Goal: Information Seeking & Learning: Learn about a topic

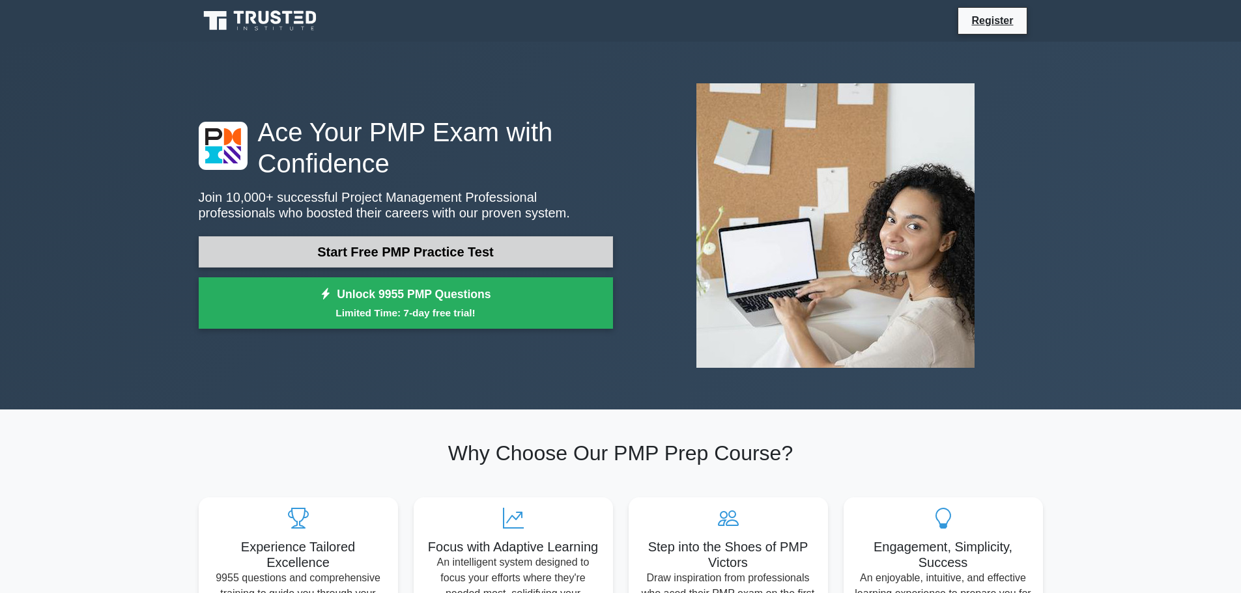
drag, startPoint x: 0, startPoint y: 0, endPoint x: 436, endPoint y: 250, distance: 502.4
click at [436, 250] on link "Start Free PMP Practice Test" at bounding box center [406, 251] width 414 height 31
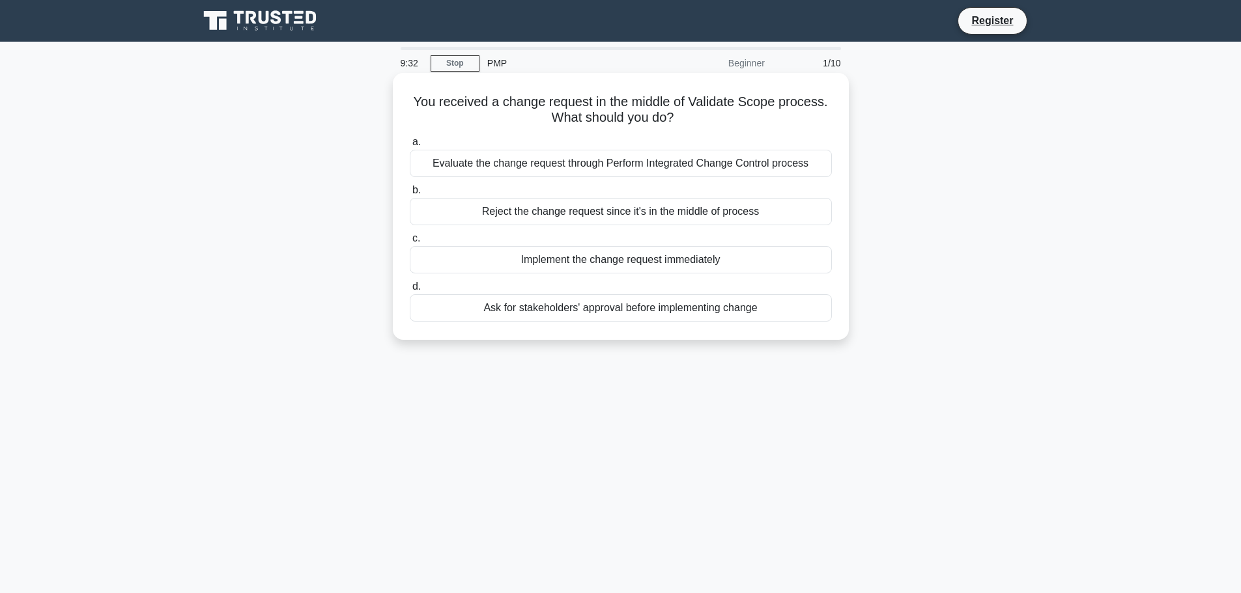
click at [503, 169] on div "Evaluate the change request through Perform Integrated Change Control process" at bounding box center [621, 163] width 422 height 27
click at [410, 147] on input "a. Evaluate the change request through Perform Integrated Change Control process" at bounding box center [410, 142] width 0 height 8
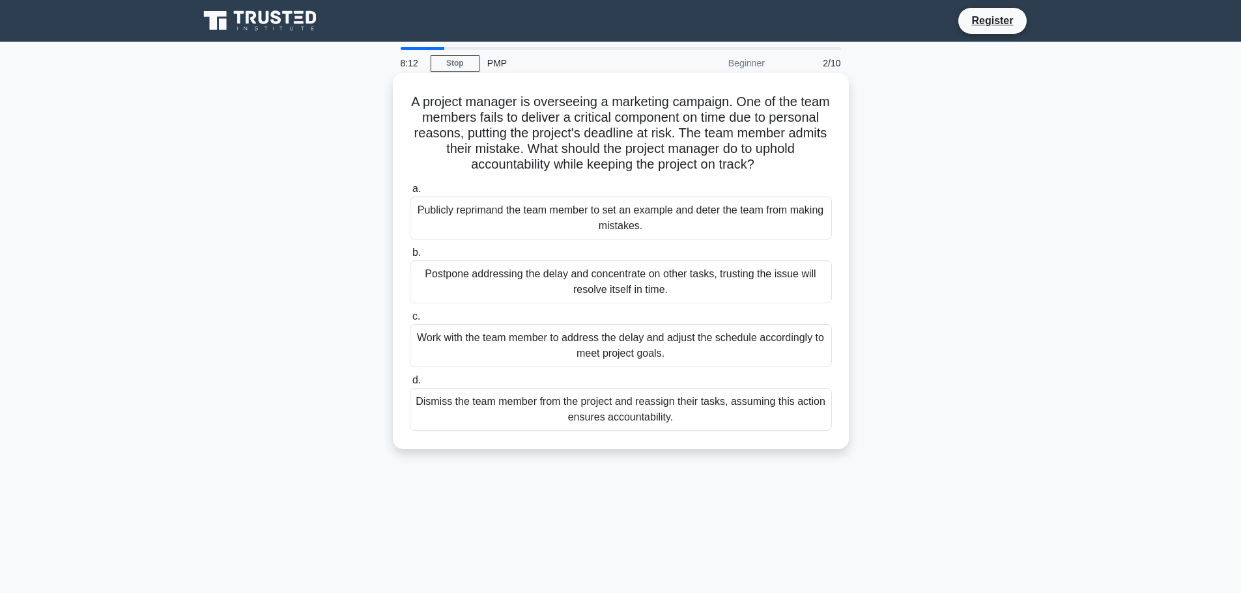
click at [671, 352] on div "Work with the team member to address the delay and adjust the schedule accordin…" at bounding box center [621, 345] width 422 height 43
click at [410, 321] on input "c. Work with the team member to address the delay and adjust the schedule accor…" at bounding box center [410, 317] width 0 height 8
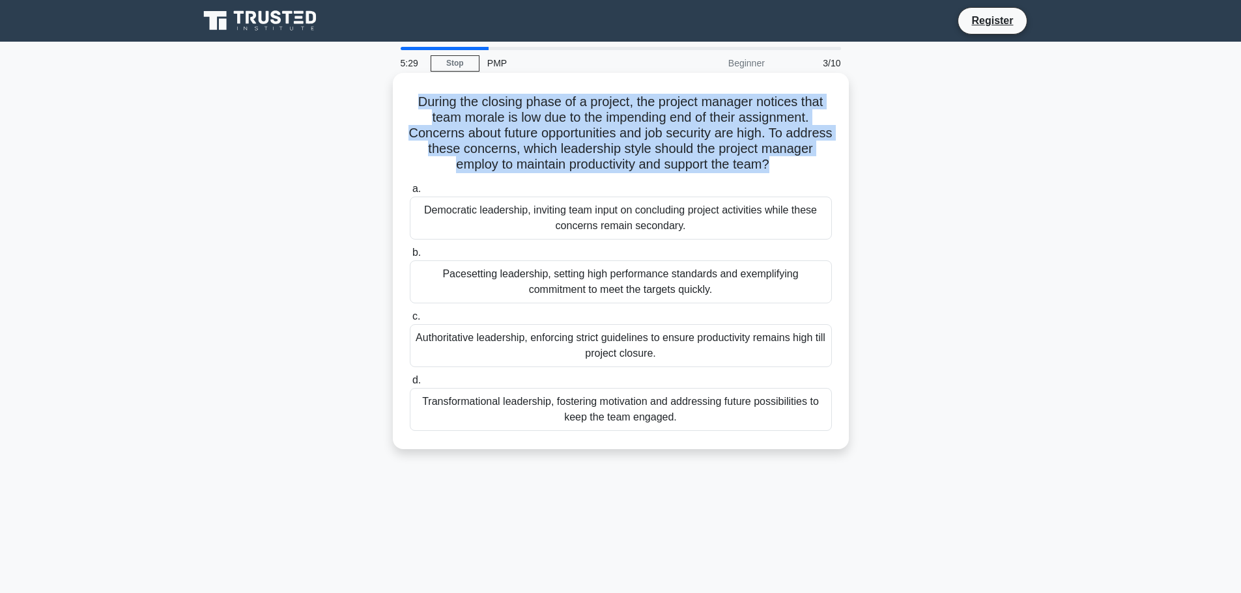
drag, startPoint x: 414, startPoint y: 106, endPoint x: 801, endPoint y: 167, distance: 391.6
click at [801, 167] on h5 "During the closing phase of a project, the project manager notices that team mo…" at bounding box center [620, 133] width 425 height 79
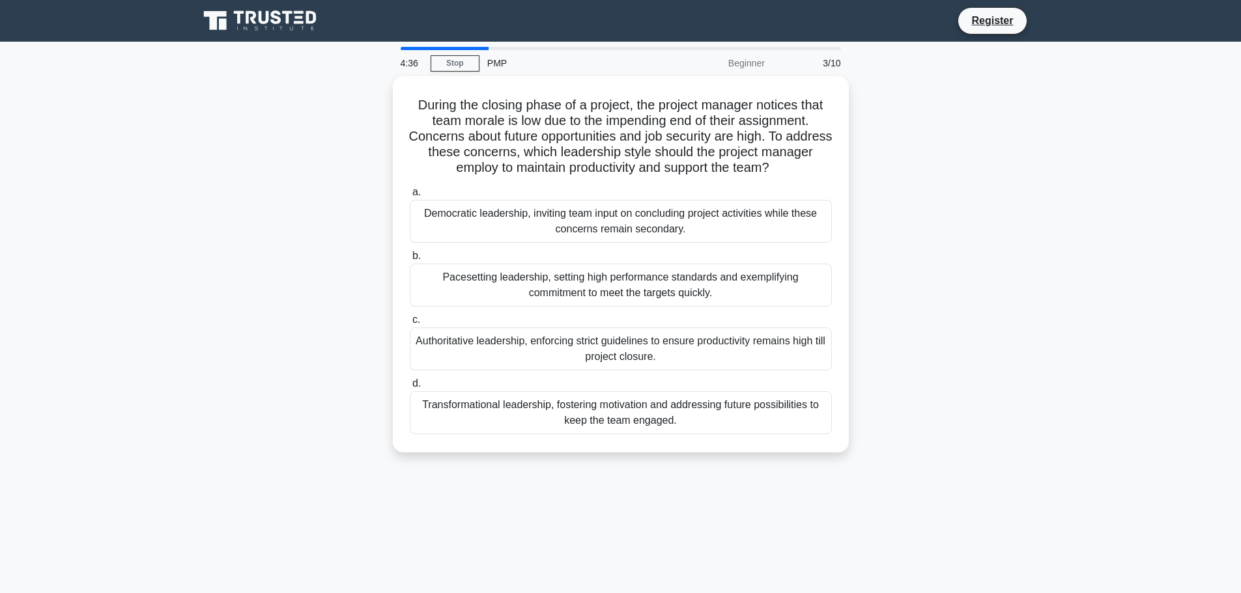
click at [294, 285] on div "During the closing phase of a project, the project manager notices that team mo…" at bounding box center [621, 272] width 860 height 392
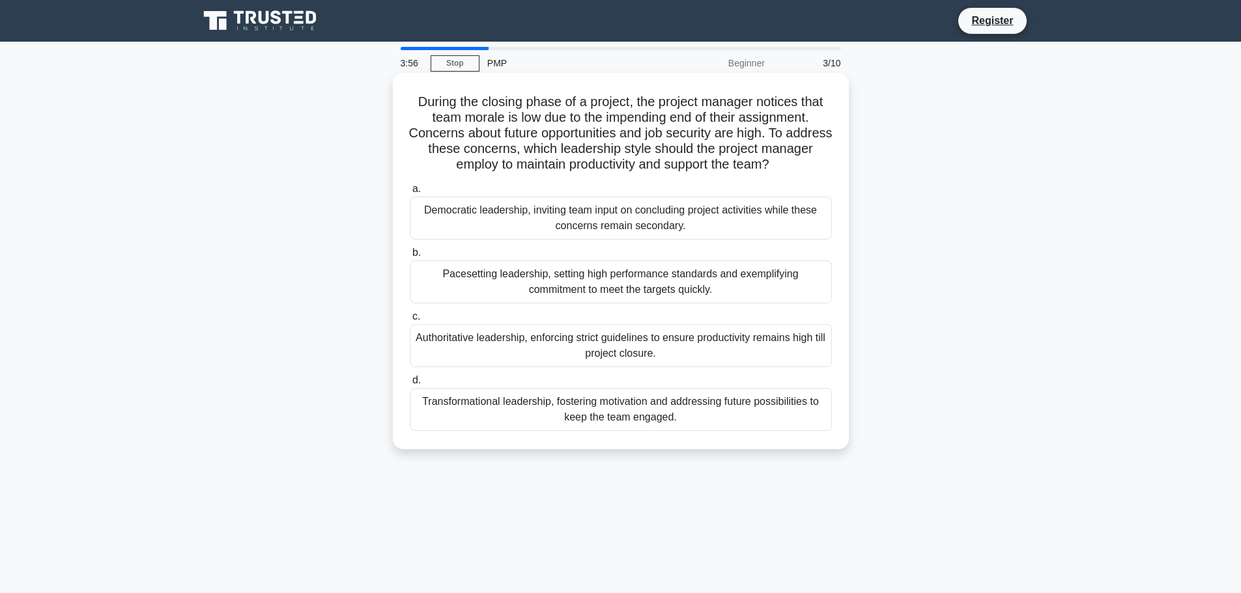
drag, startPoint x: 425, startPoint y: 216, endPoint x: 767, endPoint y: 425, distance: 401.7
click at [767, 425] on div "a. Democratic leadership, inviting team input on concluding project activities …" at bounding box center [621, 305] width 438 height 255
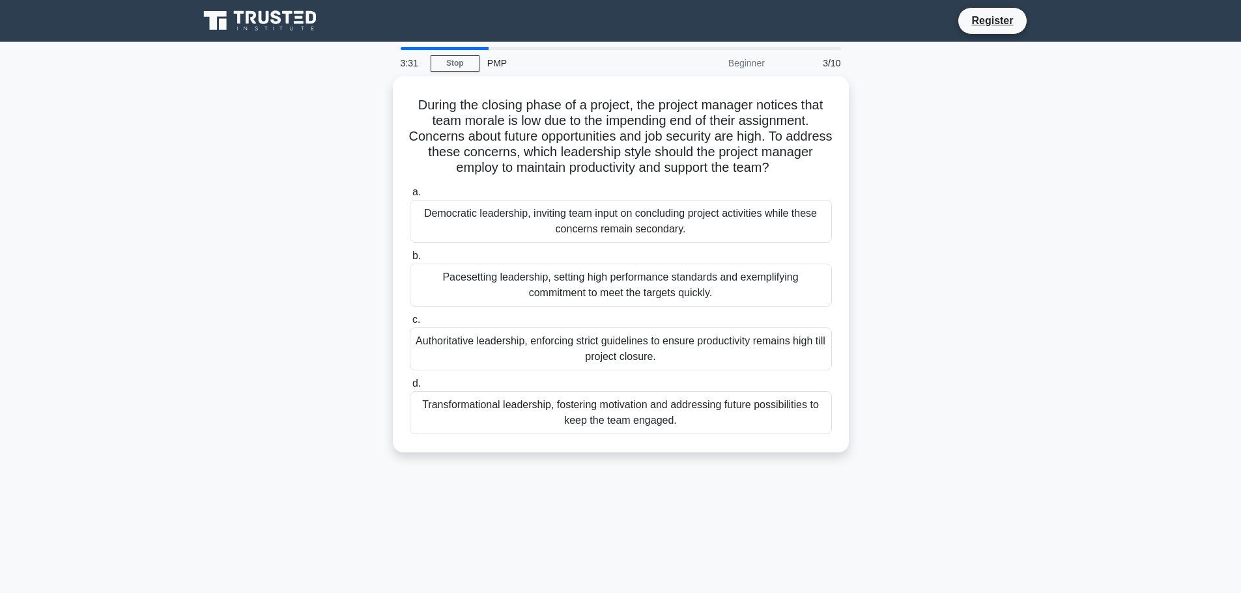
click at [927, 250] on div "During the closing phase of a project, the project manager notices that team mo…" at bounding box center [621, 272] width 860 height 392
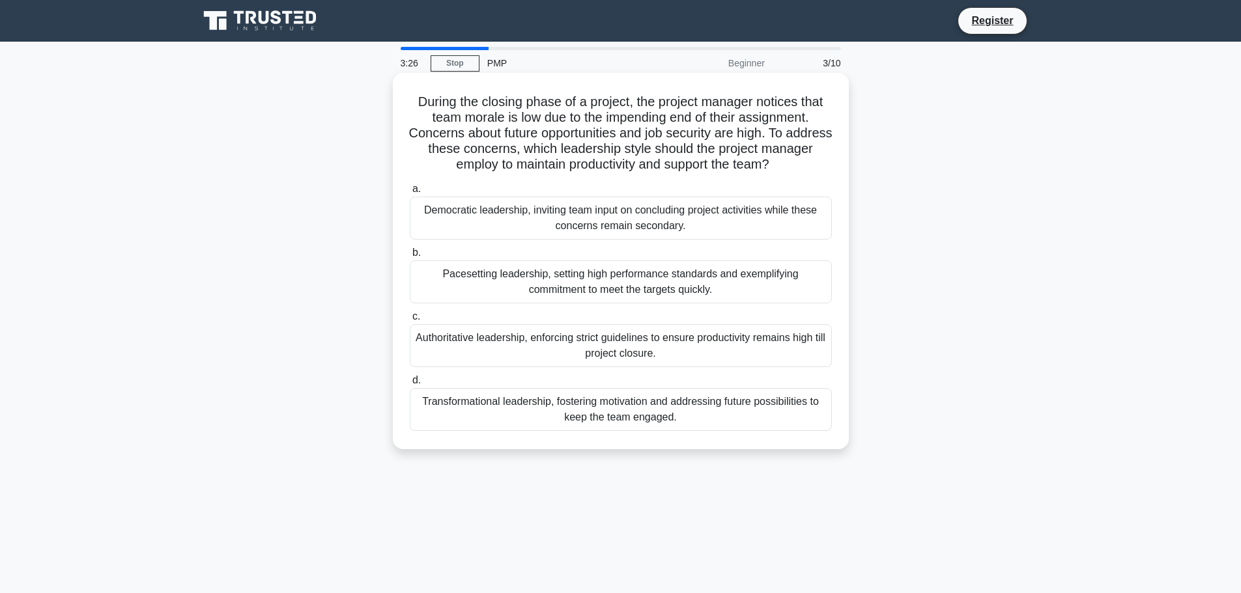
click at [633, 414] on div "Transformational leadership, fostering motivation and addressing future possibi…" at bounding box center [621, 409] width 422 height 43
click at [410, 385] on input "d. Transformational leadership, fostering motivation and addressing future poss…" at bounding box center [410, 380] width 0 height 8
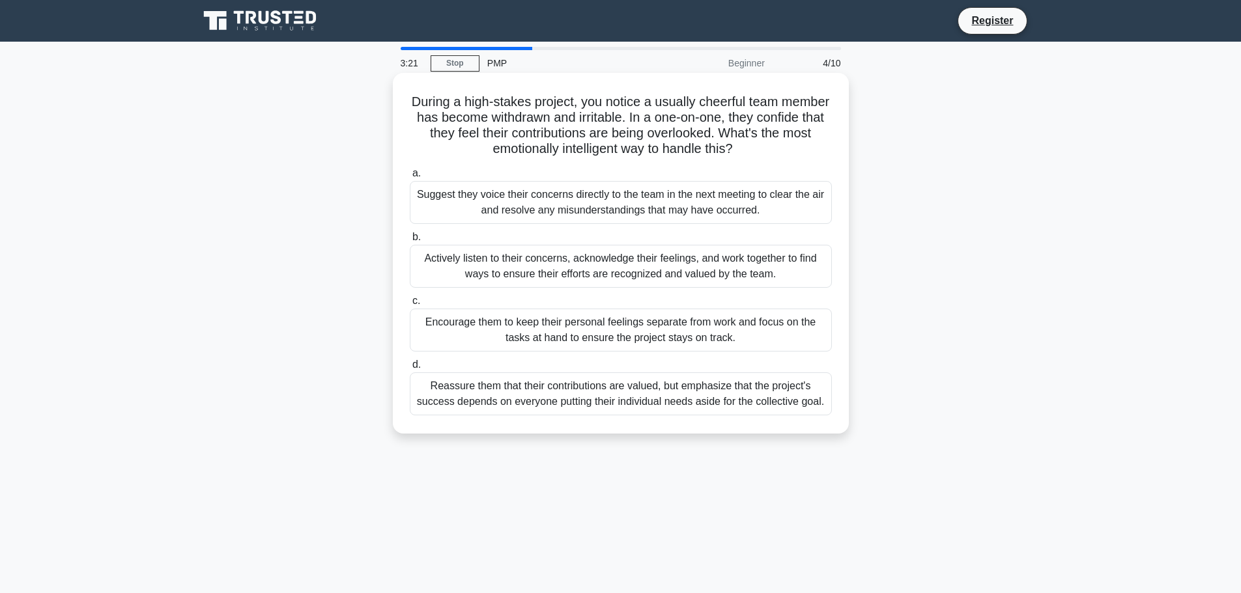
drag, startPoint x: 424, startPoint y: 105, endPoint x: 823, endPoint y: 411, distance: 503.1
click at [823, 411] on div "During a high-stakes project, you notice a usually cheerful team member has bec…" at bounding box center [620, 253] width 445 height 350
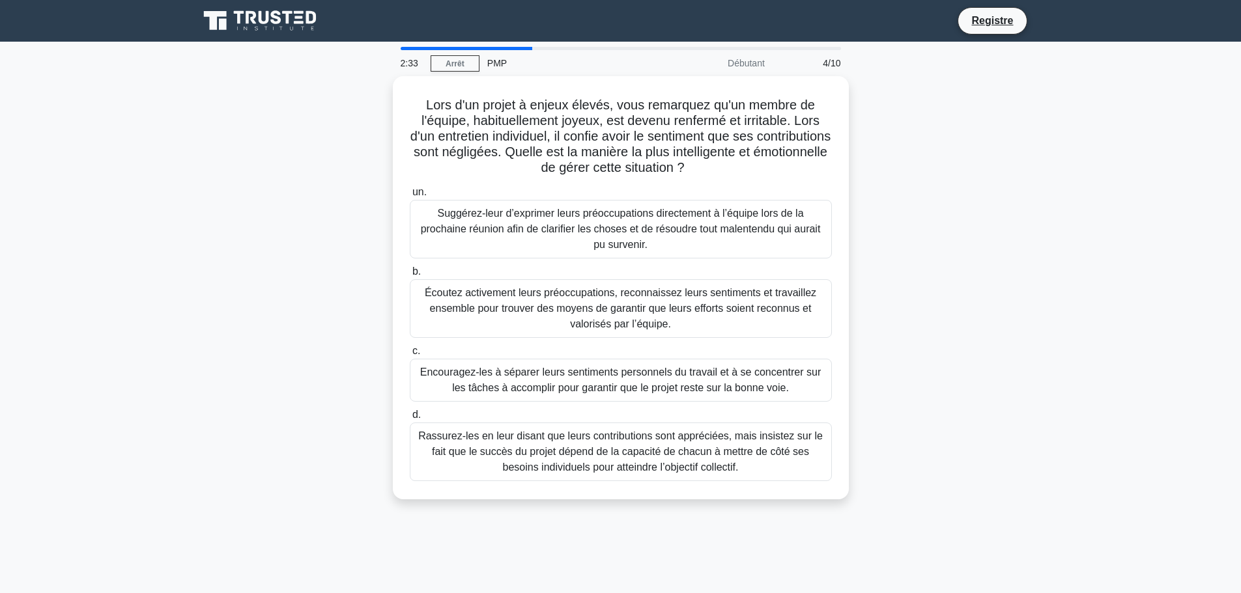
click at [929, 220] on div "Lors d'un projet à enjeux élevés, vous remarquez qu'un membre de l'équipe, habi…" at bounding box center [621, 295] width 860 height 439
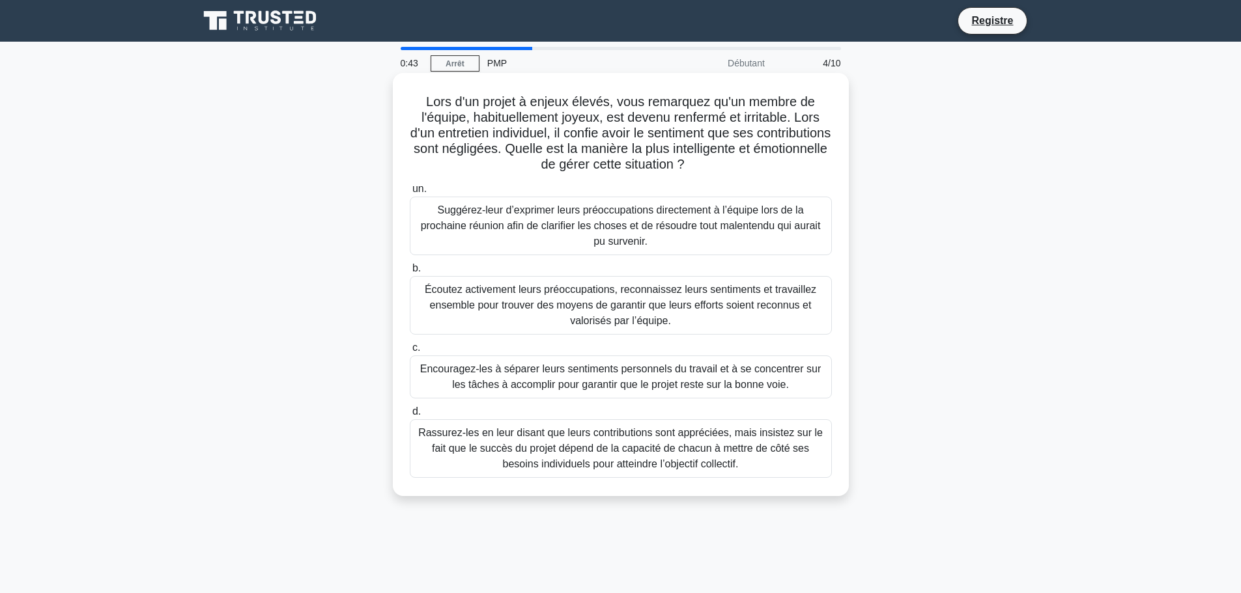
click at [658, 313] on font "Écoutez activement leurs préoccupations, reconnaissez leurs sentiments et trava…" at bounding box center [620, 305] width 391 height 42
click at [410, 273] on input "b. Écoutez activement leurs préoccupations, reconnaissez leurs sentiments et tr…" at bounding box center [410, 268] width 0 height 8
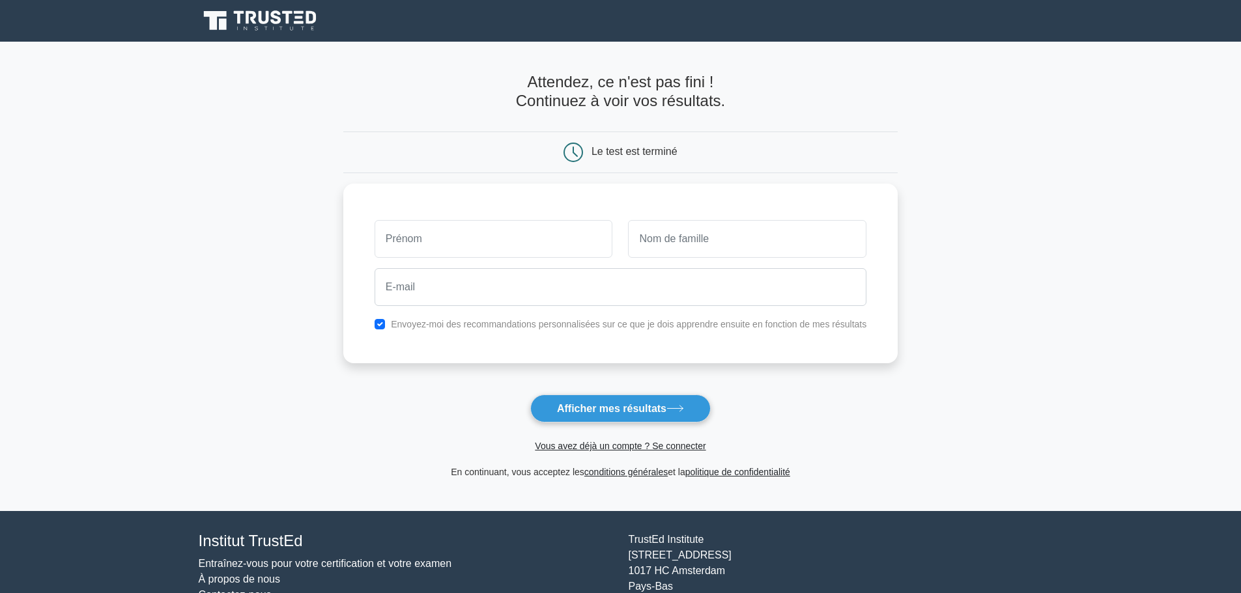
click at [1088, 268] on main "Attendez, ce n'est pas fini ! Continuez à voir vos résultats. Le test est termi…" at bounding box center [620, 277] width 1241 height 470
click at [134, 240] on main "Attendez, ce n'est pas fini ! Continuez à voir vos résultats. Le test est termi…" at bounding box center [620, 277] width 1241 height 470
